Goal: Submit feedback/report problem

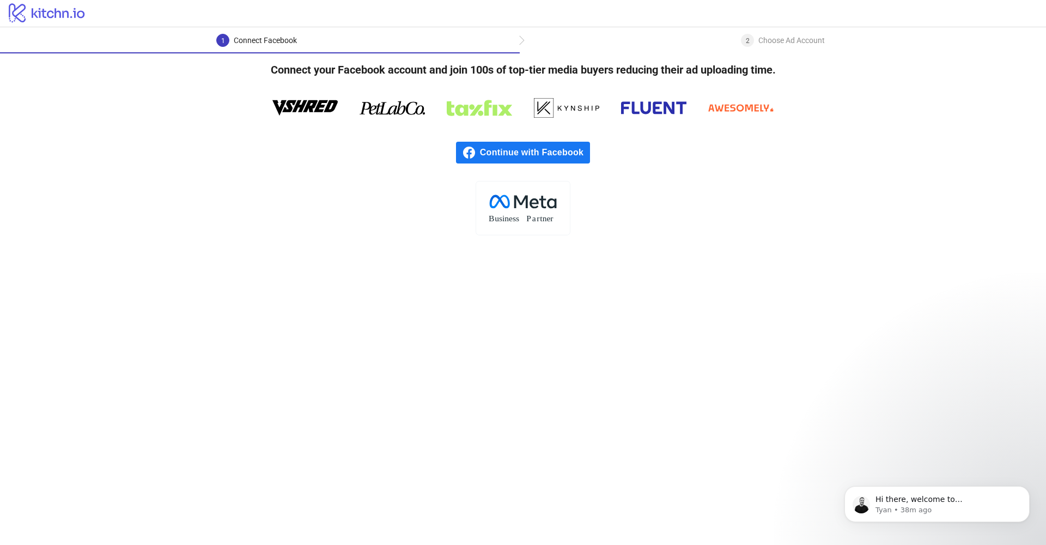
click at [554, 143] on span "Continue with Facebook" at bounding box center [535, 153] width 110 height 22
click at [736, 200] on div ".cls-1{fill:none;}.cls-2{fill:#fff;}.cls-3{fill:#f1f4f7;}.cls-4,.cls-8{fill:#1c…" at bounding box center [523, 208] width 1046 height 54
click at [915, 504] on p "Hi there, welcome to [DOMAIN_NAME]. I'll reach out via e-mail separately, but j…" at bounding box center [945, 499] width 140 height 11
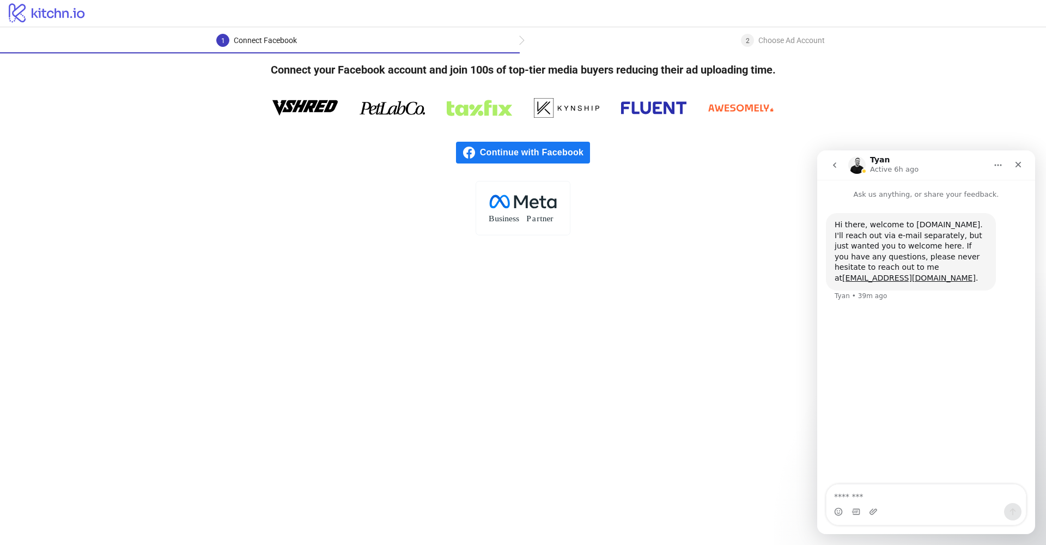
click at [942, 496] on textarea "Message…" at bounding box center [925, 493] width 199 height 19
click at [906, 497] on textarea "Message…" at bounding box center [925, 493] width 199 height 19
click at [993, 163] on icon "Home" at bounding box center [997, 165] width 9 height 9
click at [969, 166] on div "Tyan Active 6h ago" at bounding box center [917, 165] width 138 height 19
click at [862, 500] on textarea "Message…" at bounding box center [925, 493] width 199 height 19
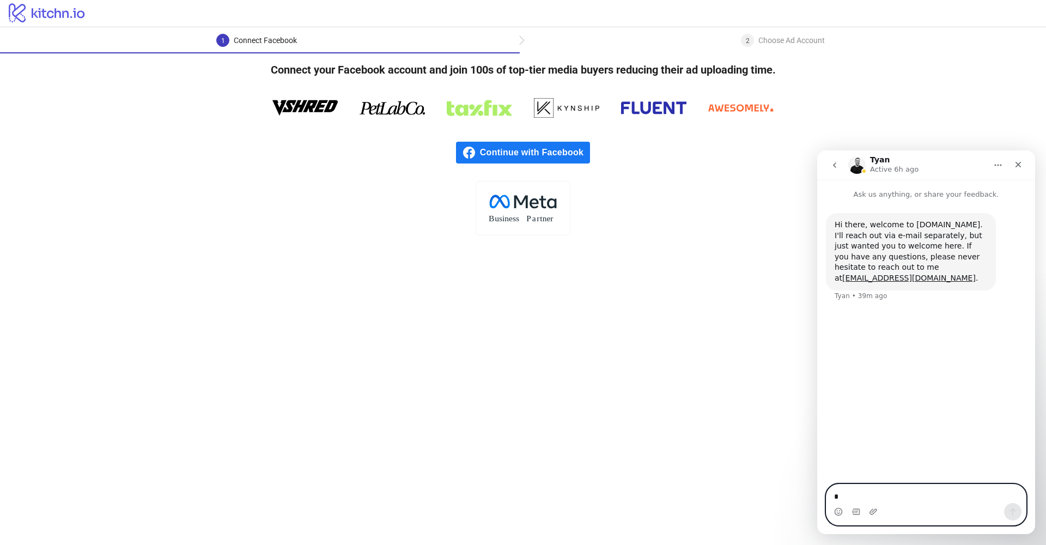
type textarea "**"
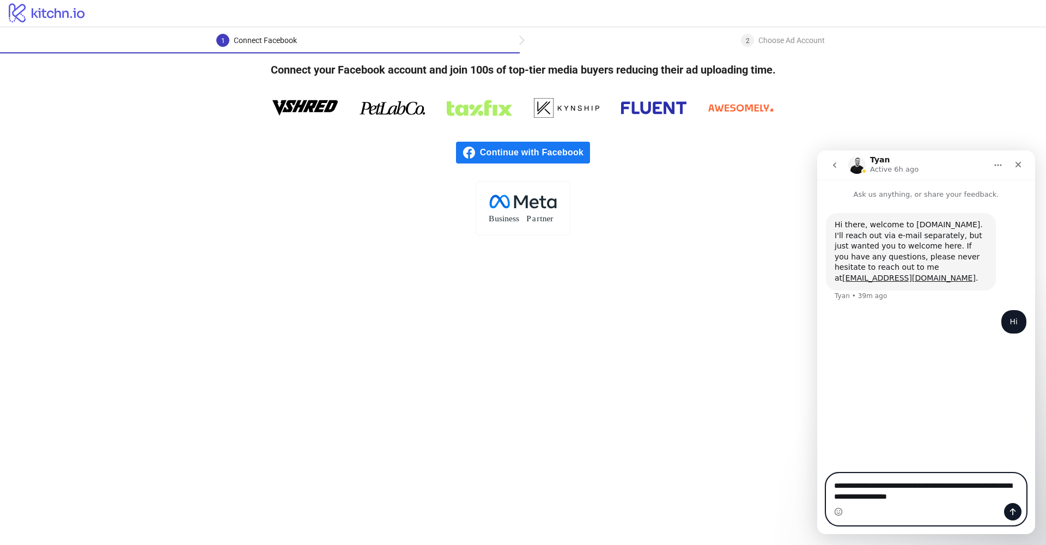
type textarea "**********"
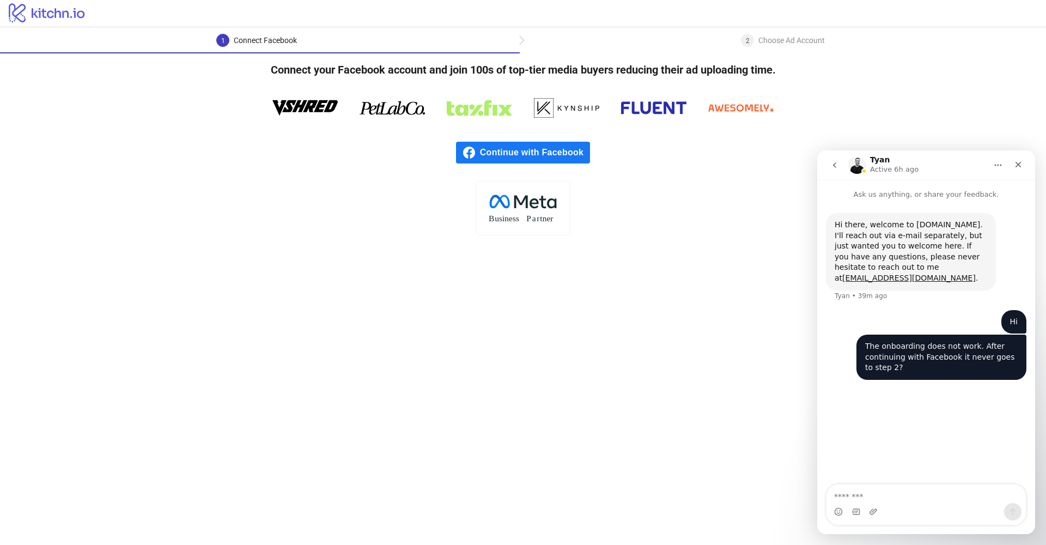
click at [833, 163] on icon "go back" at bounding box center [834, 165] width 9 height 9
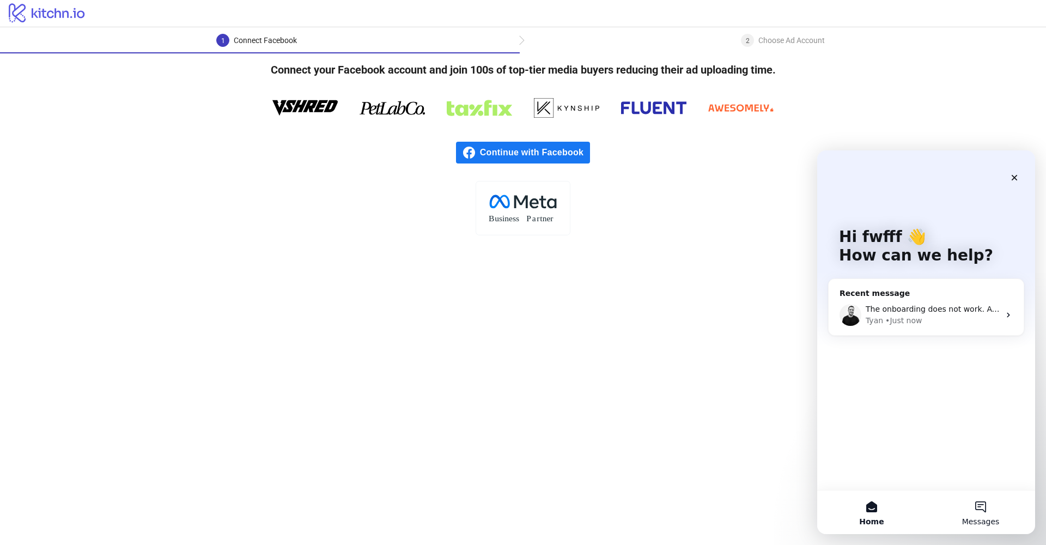
click at [983, 509] on button "Messages" at bounding box center [980, 512] width 109 height 44
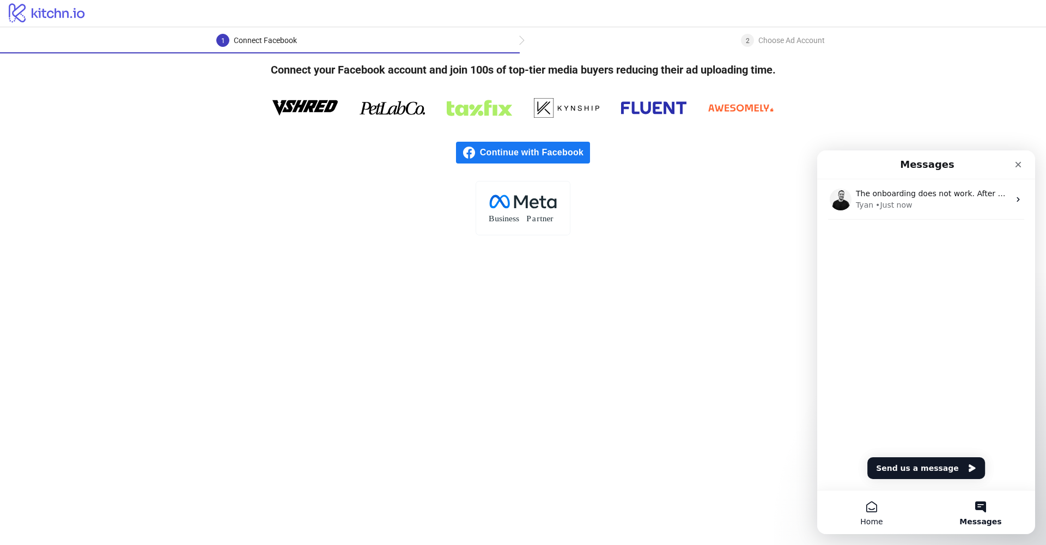
click at [872, 514] on button "Home" at bounding box center [871, 512] width 109 height 44
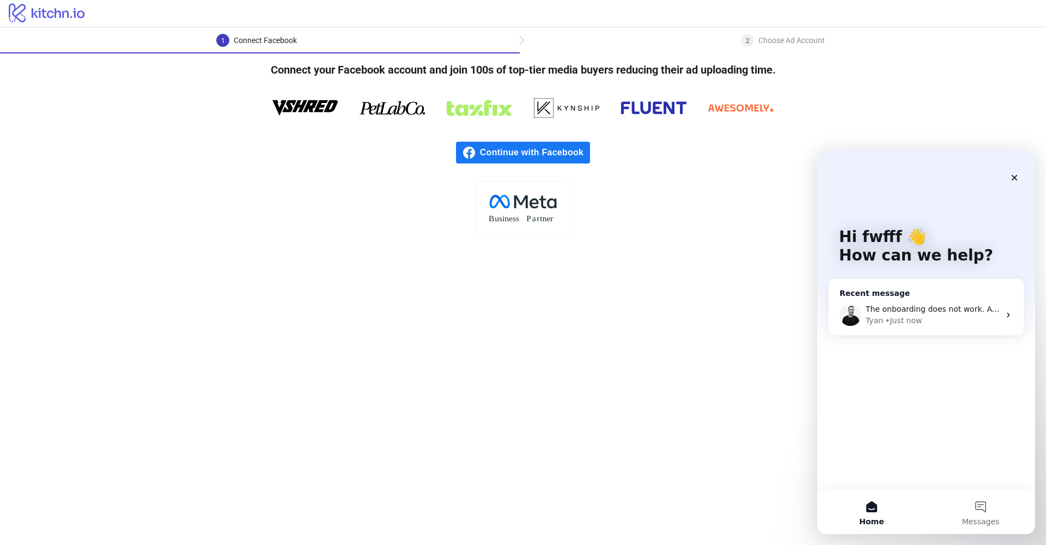
click at [961, 310] on span "The onboarding does not work. After continuing with Facebook it never goes to s…" at bounding box center [1031, 308] width 332 height 9
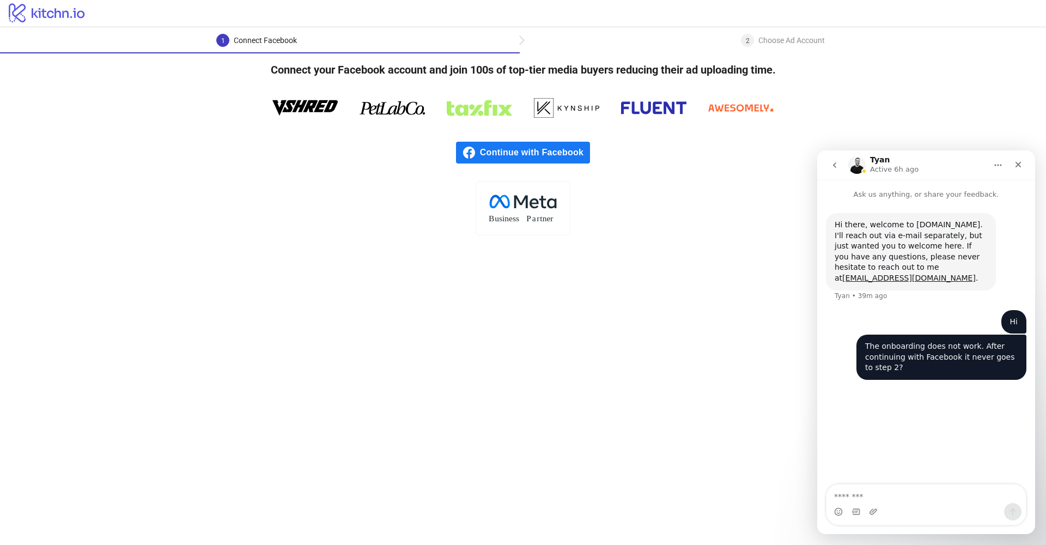
click at [836, 165] on icon "go back" at bounding box center [834, 165] width 9 height 9
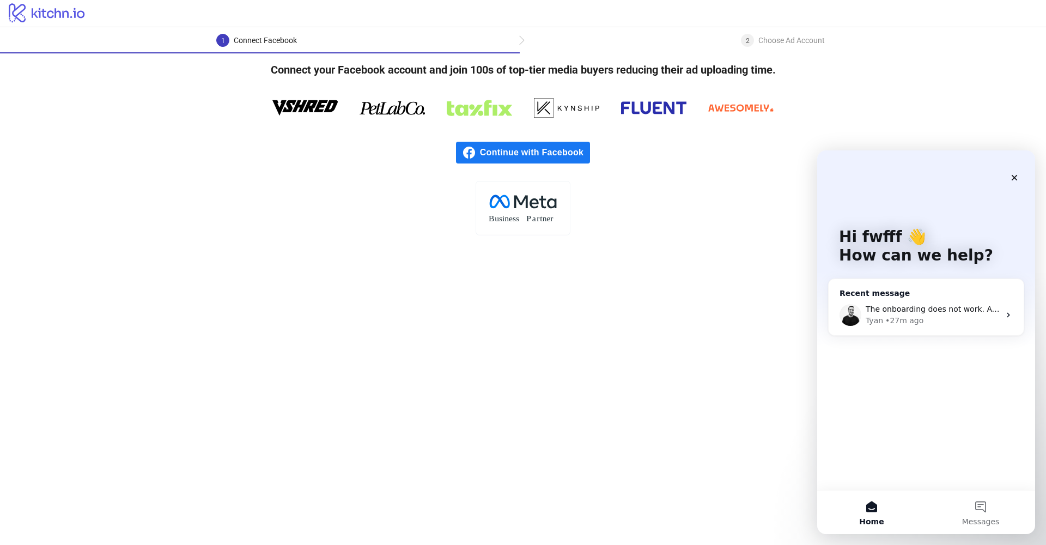
click at [953, 310] on span "The onboarding does not work. After continuing with Facebook it never goes to s…" at bounding box center [1031, 308] width 332 height 9
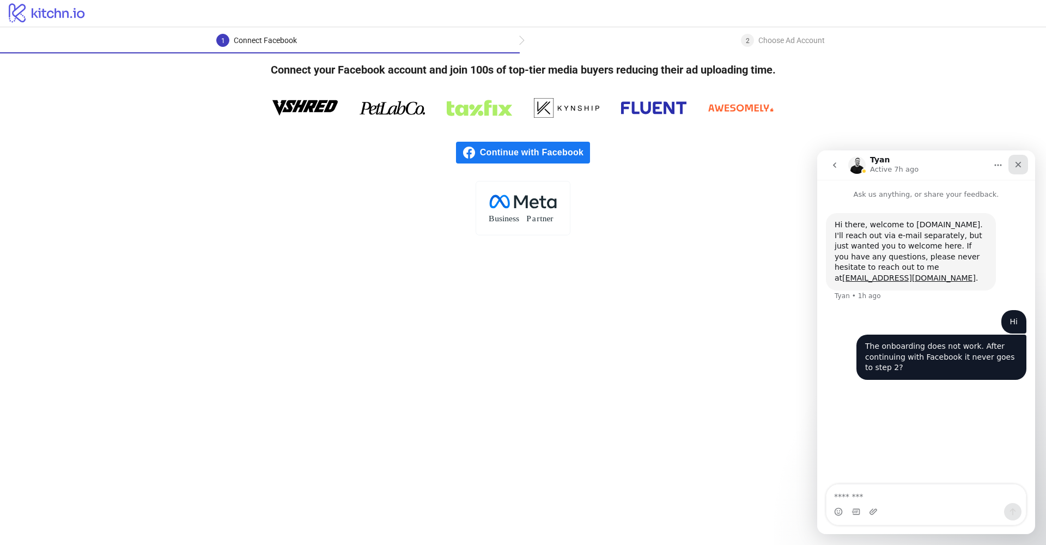
click at [1022, 169] on div "Close" at bounding box center [1018, 165] width 20 height 20
